Goal: Transaction & Acquisition: Purchase product/service

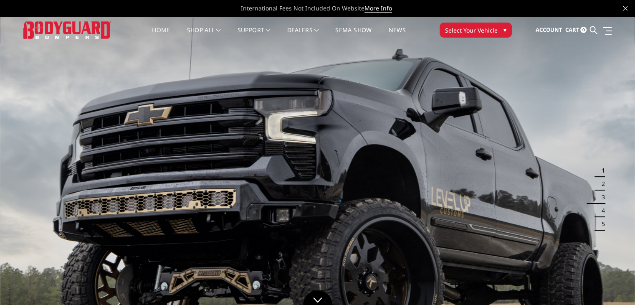
click at [504, 30] on span "▾" at bounding box center [505, 29] width 3 height 9
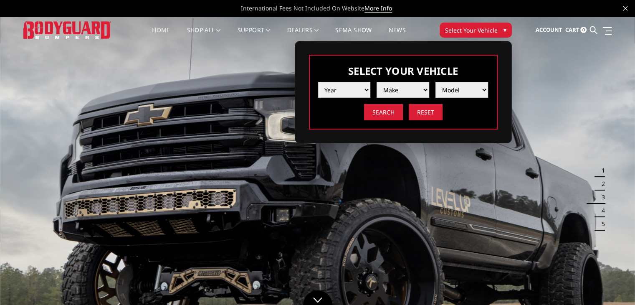
click at [352, 91] on select "Year 2025 2024 2023 2022 2021 2020 2019 2018 2017 2016 2015 2014 2013 2012 2011…" at bounding box center [344, 90] width 53 height 16
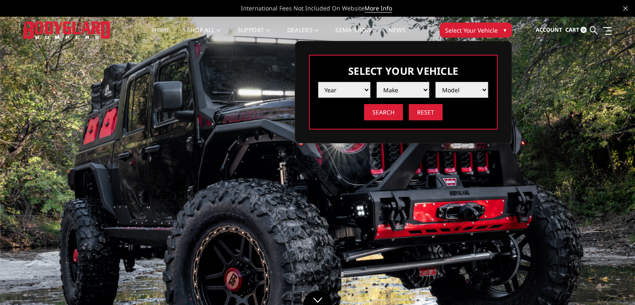
select select "yr_2025"
click at [318, 82] on select "Year 2025 2024 2023 2022 2021 2020 2019 2018 2017 2016 2015 2014 2013 2012 2011…" at bounding box center [344, 90] width 53 height 16
click at [409, 88] on select "Make Chevrolet Ford GMC Ram Toyota" at bounding box center [403, 90] width 53 height 16
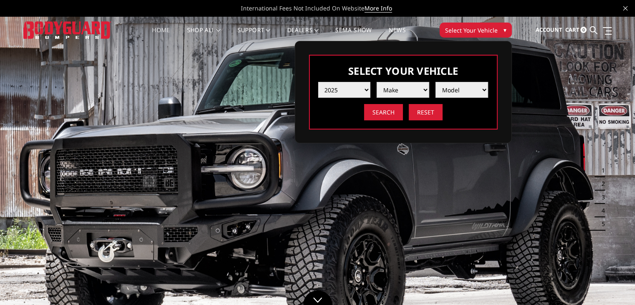
select select "mk_ford"
click at [377, 82] on select "Make Chevrolet Ford GMC Ram Toyota" at bounding box center [403, 90] width 53 height 16
click at [456, 89] on select "Model F150 F150 Raptor F250 / F350 F450 F550" at bounding box center [462, 90] width 53 height 16
select select "md_f250-f350"
click at [436, 82] on select "Model F150 F150 Raptor F250 / F350 F450 F550" at bounding box center [462, 90] width 53 height 16
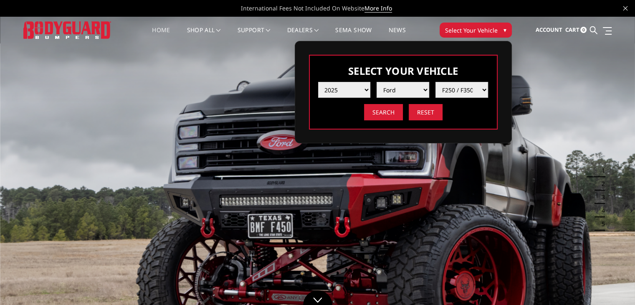
click at [380, 109] on input "Search" at bounding box center [383, 112] width 39 height 16
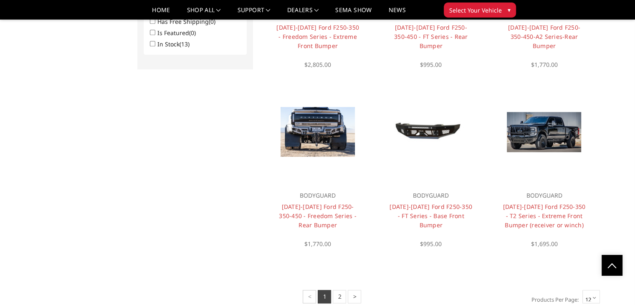
scroll to position [558, 0]
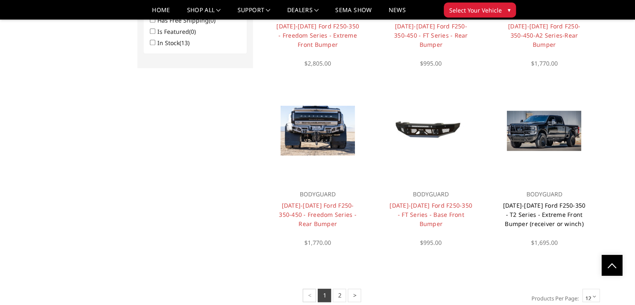
click at [552, 214] on link "[DATE]-[DATE] Ford F250-350 - T2 Series - Extreme Front Bumper (receiver or win…" at bounding box center [544, 214] width 83 height 26
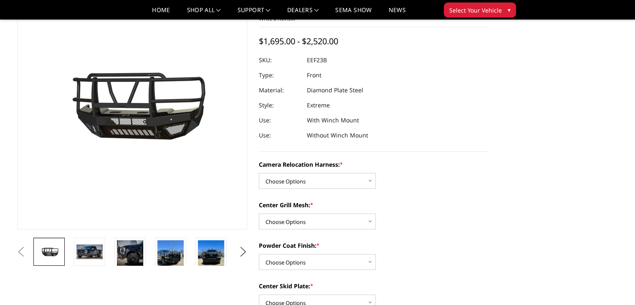
scroll to position [59, 0]
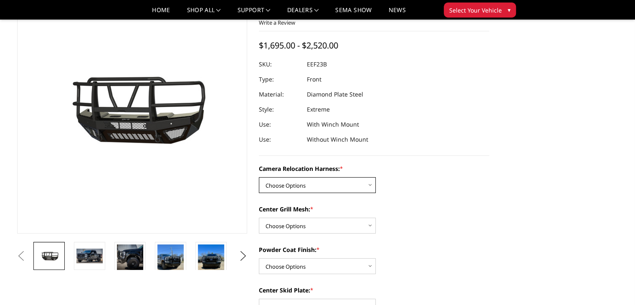
click at [366, 187] on select "Choose Options Without camera harness With camera harness" at bounding box center [317, 185] width 117 height 16
select select "3753"
click at [259, 177] on select "Choose Options Without camera harness With camera harness" at bounding box center [317, 185] width 117 height 16
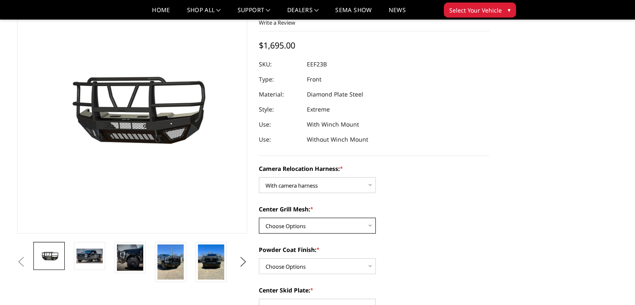
click at [368, 228] on select "Choose Options Without expanded metal With expanded metal" at bounding box center [317, 226] width 117 height 16
select select "3751"
click at [259, 218] on select "Choose Options Without expanded metal With expanded metal" at bounding box center [317, 226] width 117 height 16
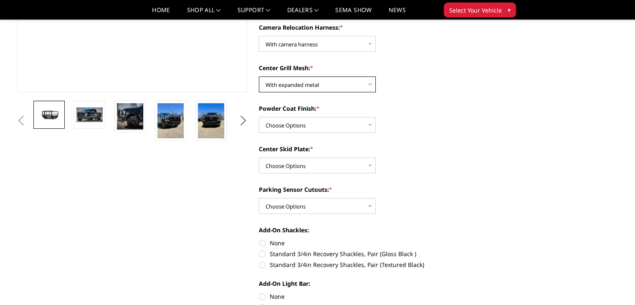
scroll to position [196, 0]
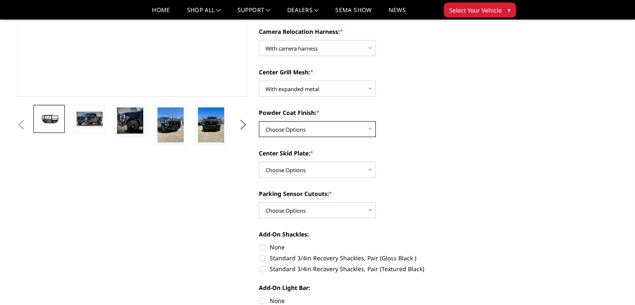
click at [345, 132] on select "Choose Options Textured Black Powder Coat Gloss Black Powder Coat Bare Metal" at bounding box center [317, 129] width 117 height 16
select select "3750"
click at [259, 121] on select "Choose Options Textured Black Powder Coat Gloss Black Powder Coat Bare Metal" at bounding box center [317, 129] width 117 height 16
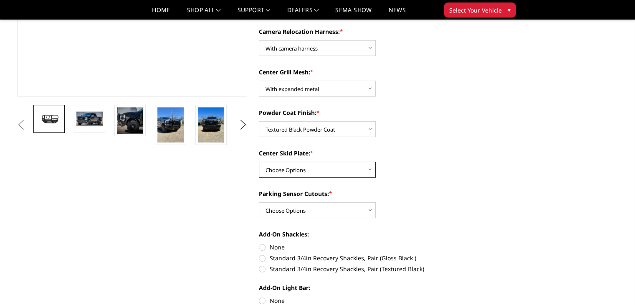
click at [348, 172] on select "Choose Options Winch Mount Skid Plate Standard Skid Plate (included) 2" Receive…" at bounding box center [317, 170] width 117 height 16
select select "3745"
click at [259, 162] on select "Choose Options Winch Mount Skid Plate Standard Skid Plate (included) 2" Receive…" at bounding box center [317, 170] width 117 height 16
click at [334, 213] on select "Choose Options Yes - With Parking Sensor Cutouts" at bounding box center [317, 210] width 117 height 16
select select "3744"
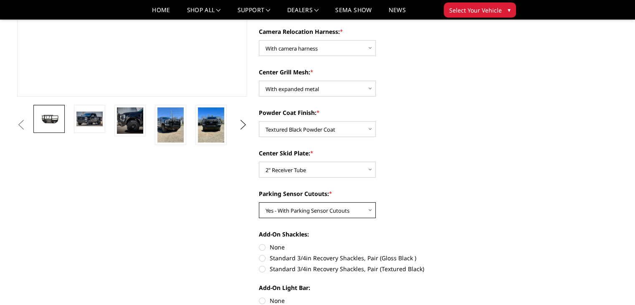
click at [259, 202] on select "Choose Options Yes - With Parking Sensor Cutouts" at bounding box center [317, 210] width 117 height 16
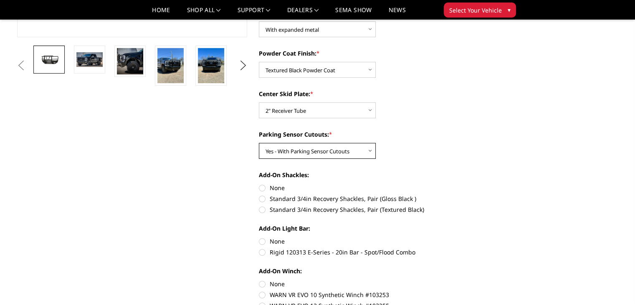
scroll to position [257, 0]
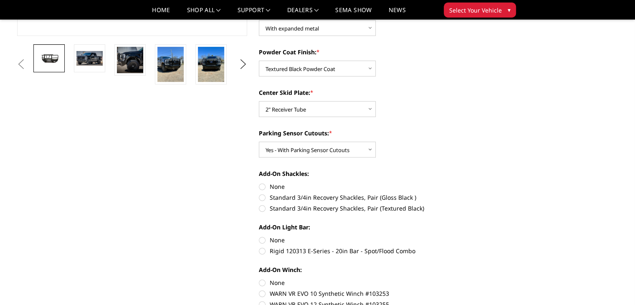
click at [260, 251] on label "Rigid 120313 E-Series - 20in Bar - Spot/Flood Combo" at bounding box center [374, 250] width 231 height 9
click at [489, 236] on input "Rigid 120313 E-Series - 20in Bar - Spot/Flood Combo" at bounding box center [489, 236] width 0 height 0
radio input "true"
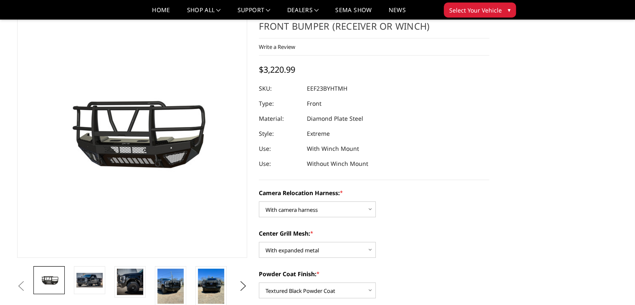
scroll to position [37, 0]
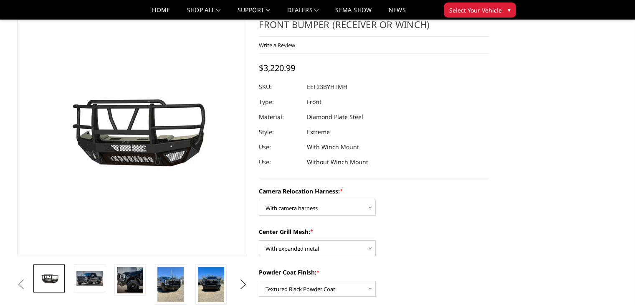
click at [89, 279] on img at bounding box center [89, 278] width 26 height 14
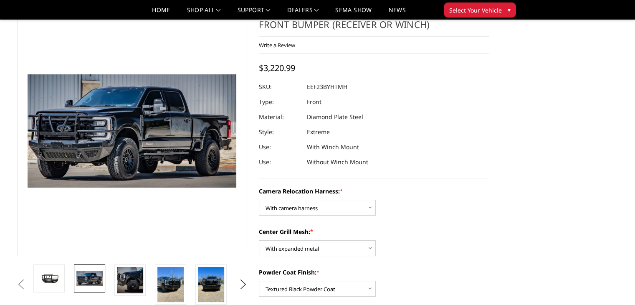
click at [128, 273] on img at bounding box center [130, 280] width 26 height 26
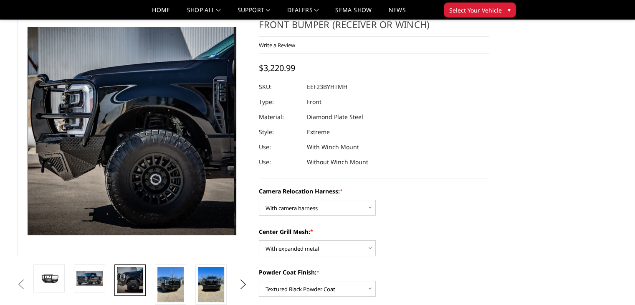
click at [173, 282] on img at bounding box center [170, 284] width 26 height 35
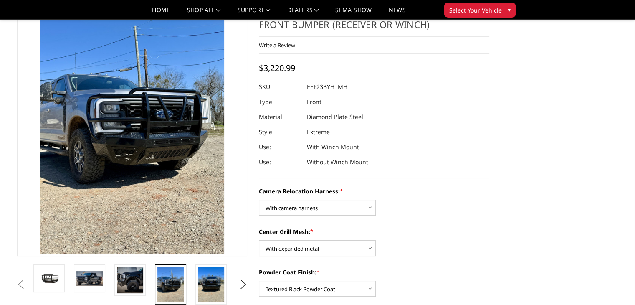
click at [206, 281] on img at bounding box center [211, 284] width 26 height 35
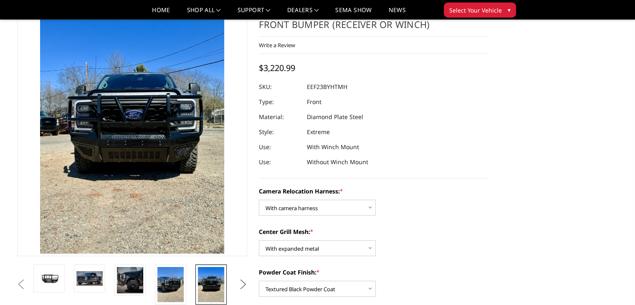
click at [244, 280] on button "Next" at bounding box center [243, 284] width 13 height 13
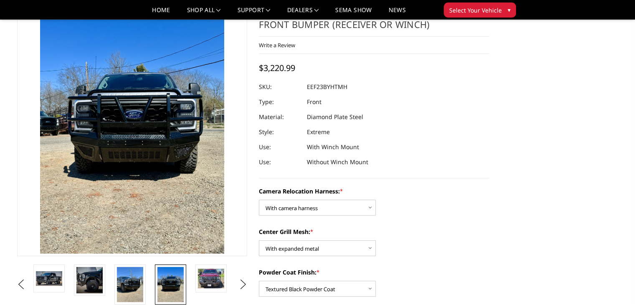
click at [217, 280] on img at bounding box center [211, 279] width 26 height 20
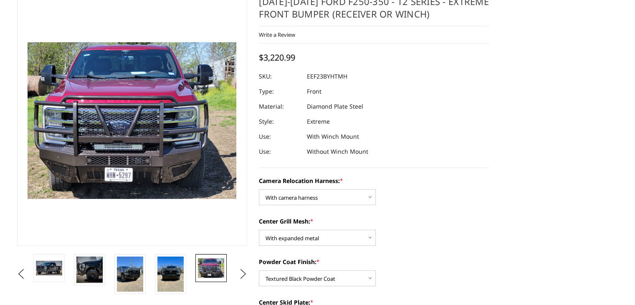
scroll to position [0, 0]
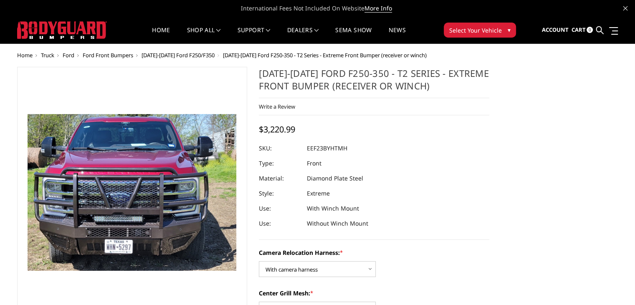
click at [613, 34] on span at bounding box center [614, 34] width 7 height 1
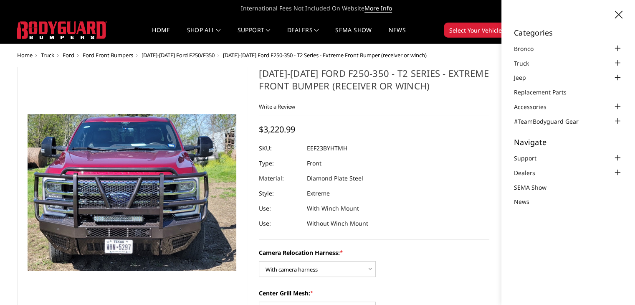
click at [617, 15] on icon at bounding box center [619, 15] width 8 height 8
